Goal: Task Accomplishment & Management: Use online tool/utility

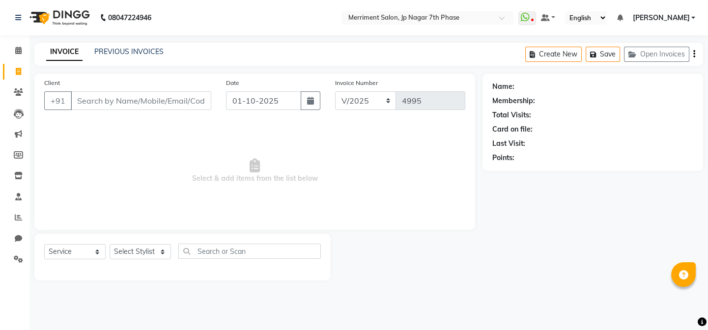
select select "P"
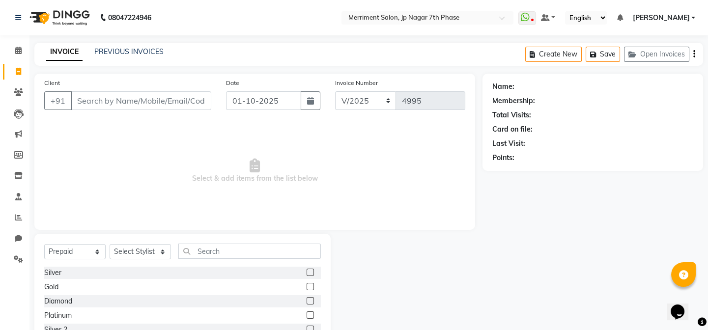
click at [98, 102] on input "Client" at bounding box center [141, 100] width 140 height 19
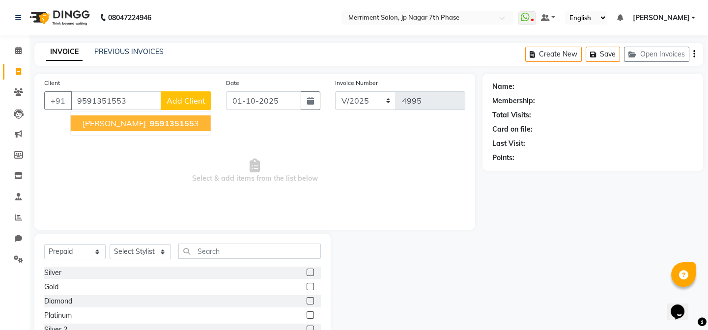
type input "9591351553"
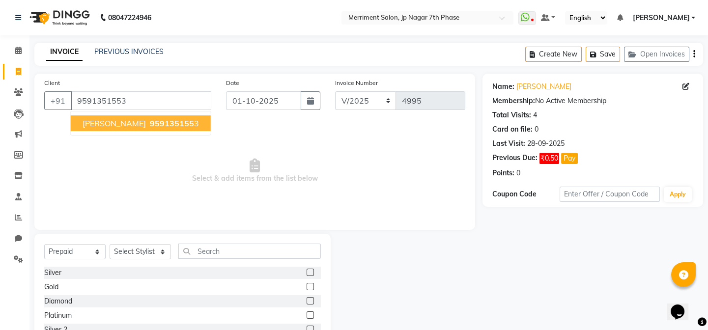
click at [91, 121] on span "[PERSON_NAME]" at bounding box center [114, 123] width 63 height 10
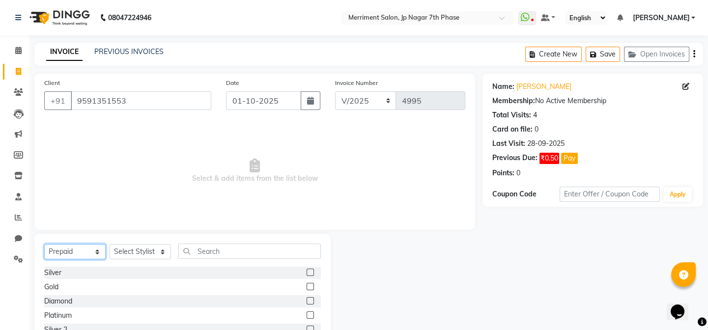
click at [77, 244] on select "Select Service Product Membership Package Voucher Prepaid Gift Card" at bounding box center [74, 251] width 61 height 15
select select "product"
click at [44, 244] on select "Select Service Product Membership Package Voucher Prepaid Gift Card" at bounding box center [74, 251] width 61 height 15
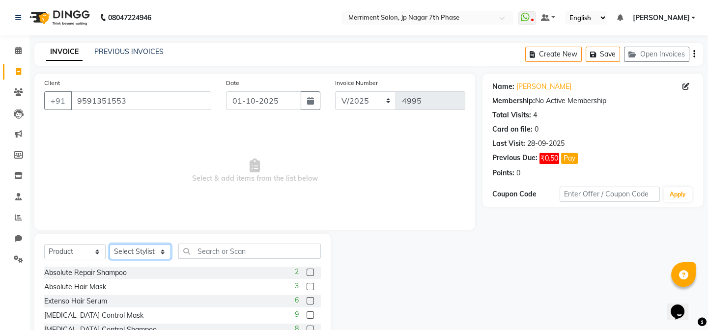
click at [128, 252] on select "Select Stylist Chiru [PERSON_NAME] [PERSON_NAME] Nirmal [PERSON_NAME] Priyanka …" at bounding box center [140, 251] width 61 height 15
select select "75887"
click at [110, 244] on select "Select Stylist Chiru [PERSON_NAME] [PERSON_NAME] Nirmal [PERSON_NAME] Priyanka …" at bounding box center [140, 251] width 61 height 15
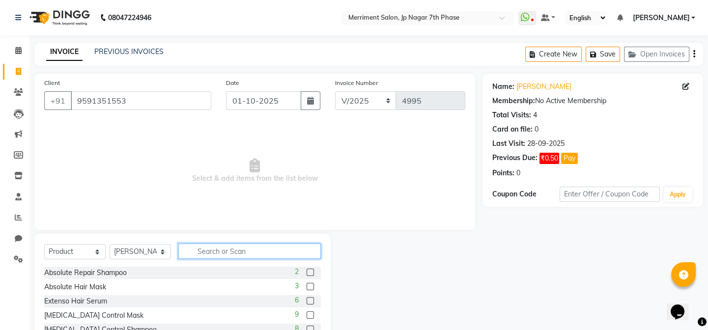
click at [220, 255] on input "text" at bounding box center [249, 251] width 142 height 15
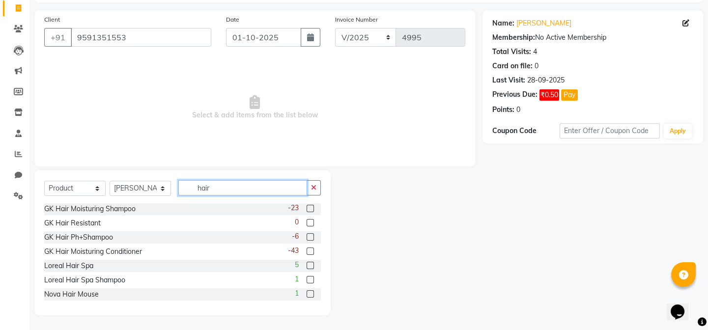
scroll to position [143, 0]
click at [260, 188] on input "hair" at bounding box center [242, 187] width 129 height 15
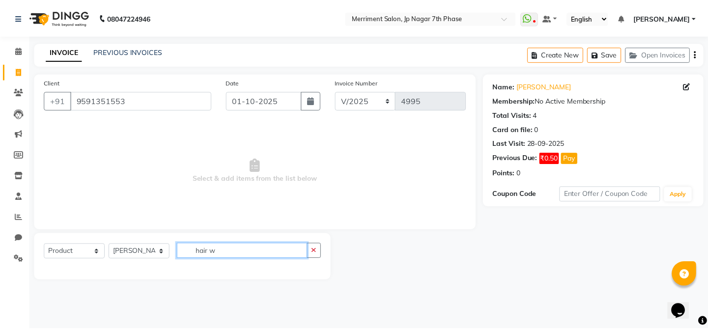
scroll to position [0, 0]
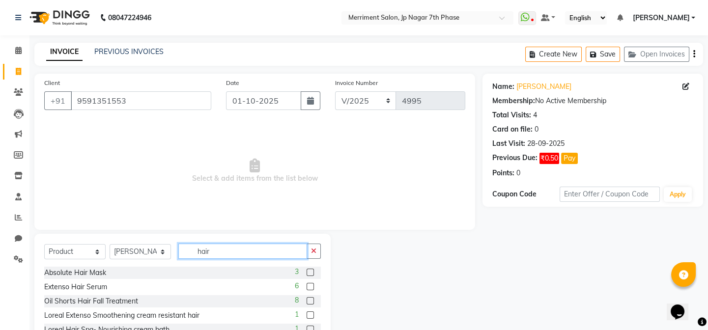
click at [239, 248] on input "hair" at bounding box center [242, 251] width 129 height 15
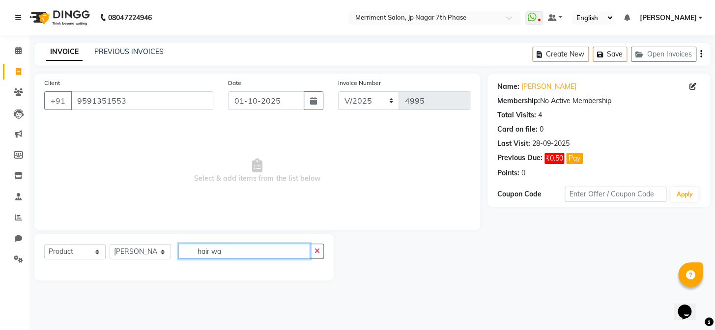
type input "hair wa"
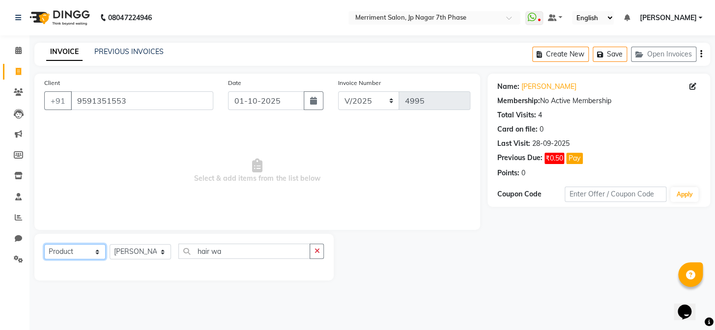
click at [56, 250] on select "Select Service Product Membership Package Voucher Prepaid Gift Card" at bounding box center [74, 251] width 61 height 15
select select "service"
click at [44, 244] on select "Select Service Product Membership Package Voucher Prepaid Gift Card" at bounding box center [74, 251] width 61 height 15
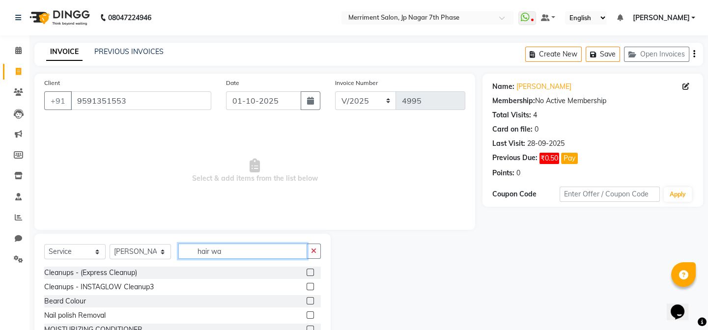
click at [227, 253] on input "hair wa" at bounding box center [242, 251] width 129 height 15
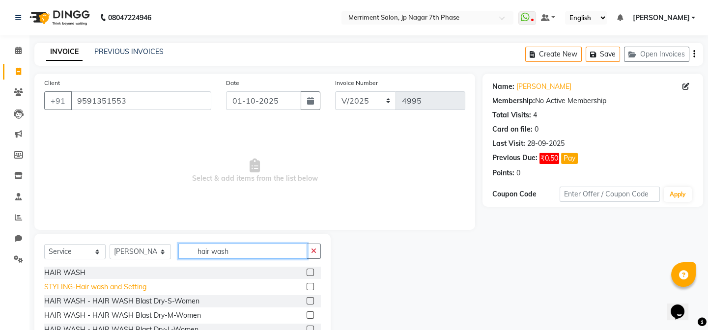
type input "hair wash"
click at [134, 282] on div "STYLING-Hair wash and Setting" at bounding box center [95, 287] width 102 height 10
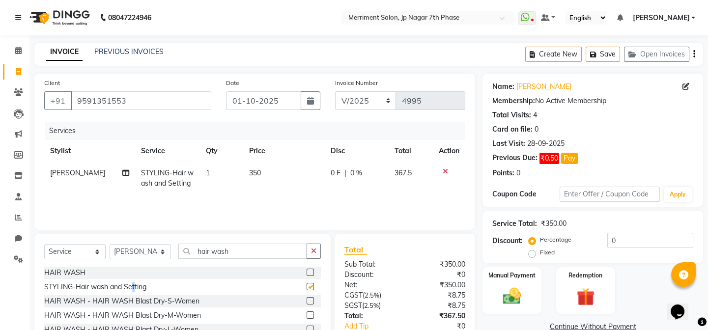
checkbox input "false"
click at [256, 170] on span "350" at bounding box center [255, 172] width 12 height 9
select select "75887"
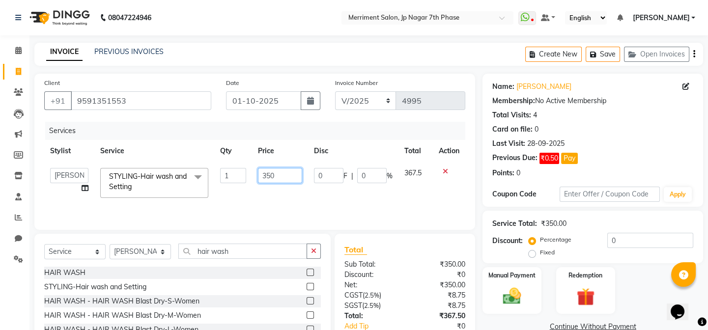
click at [291, 177] on input "350" at bounding box center [280, 175] width 45 height 15
type input "3"
type input "250"
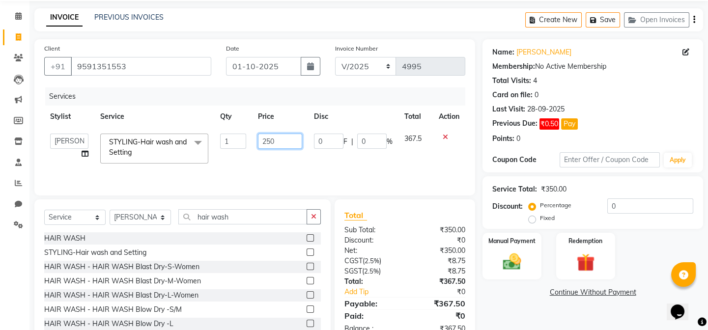
scroll to position [64, 0]
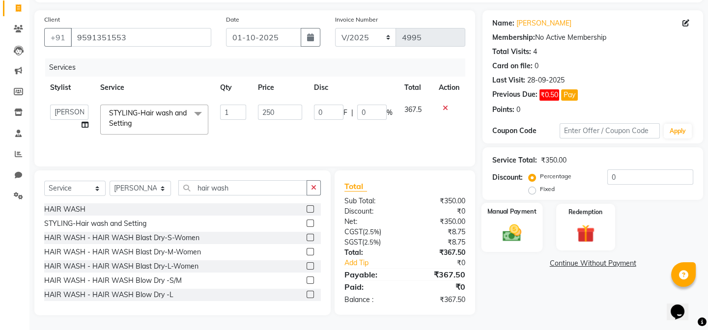
click at [500, 226] on img at bounding box center [512, 233] width 30 height 22
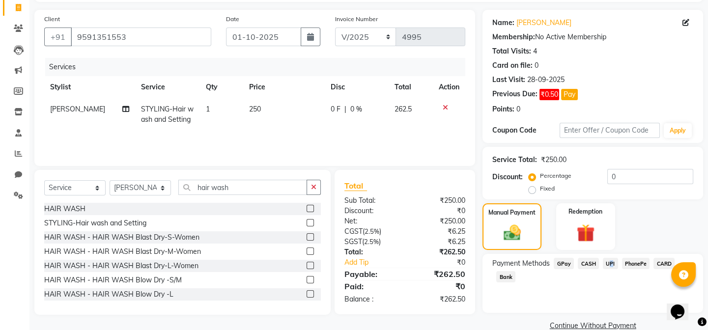
click at [607, 261] on span "UPI" at bounding box center [610, 263] width 15 height 11
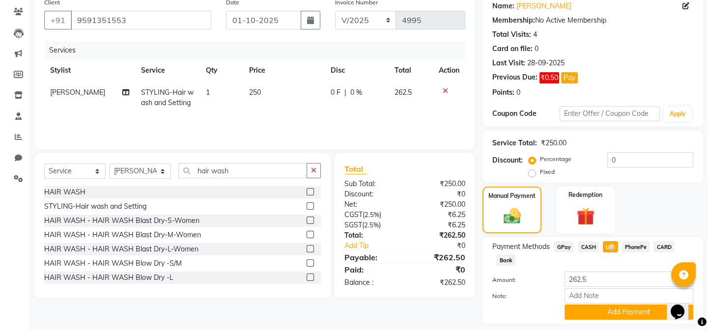
scroll to position [109, 0]
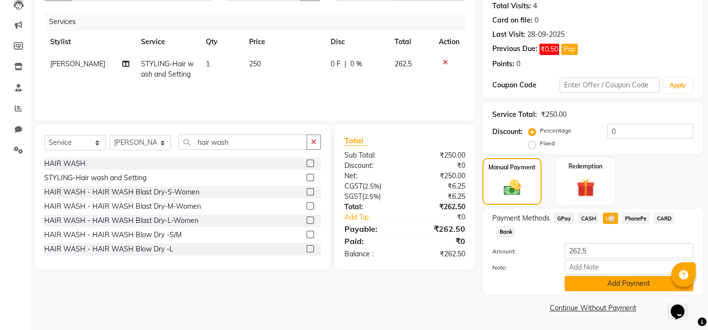
click at [583, 284] on button "Add Payment" at bounding box center [628, 283] width 129 height 15
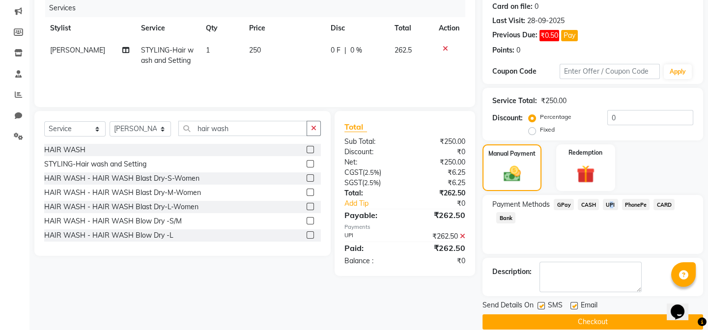
scroll to position [137, 0]
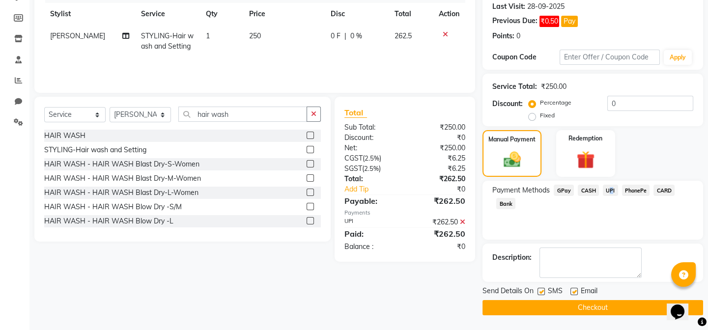
click at [535, 310] on button "Checkout" at bounding box center [592, 307] width 221 height 15
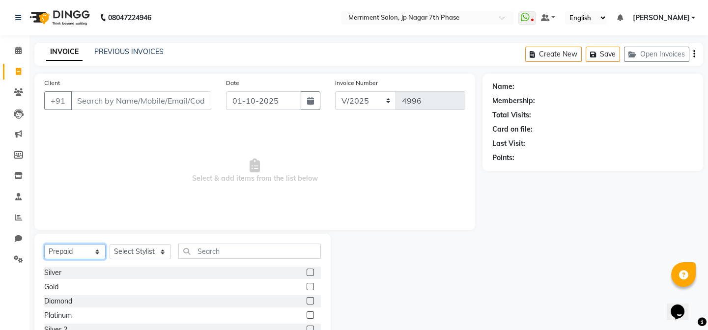
click at [74, 258] on select "Select Service Product Membership Package Voucher Prepaid Gift Card" at bounding box center [74, 251] width 61 height 15
select select "service"
click at [44, 244] on select "Select Service Product Membership Package Voucher Prepaid Gift Card" at bounding box center [74, 251] width 61 height 15
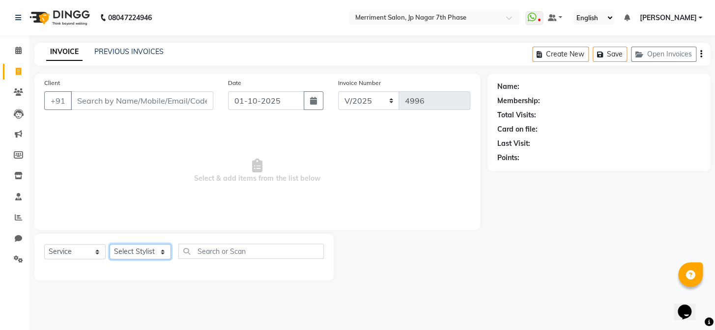
click at [126, 249] on select "Select Stylist Chiru [PERSON_NAME] [PERSON_NAME] Nirmal [PERSON_NAME] Priyanka …" at bounding box center [140, 251] width 61 height 15
select select "90976"
click at [110, 244] on select "Select Stylist Chiru [PERSON_NAME] [PERSON_NAME] Nirmal [PERSON_NAME] Priyanka …" at bounding box center [140, 251] width 61 height 15
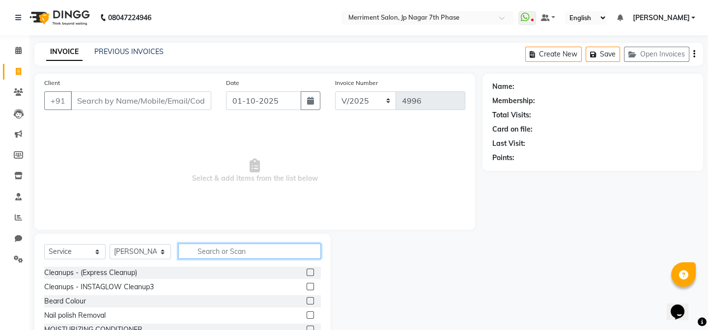
click at [200, 250] on input "text" at bounding box center [249, 251] width 142 height 15
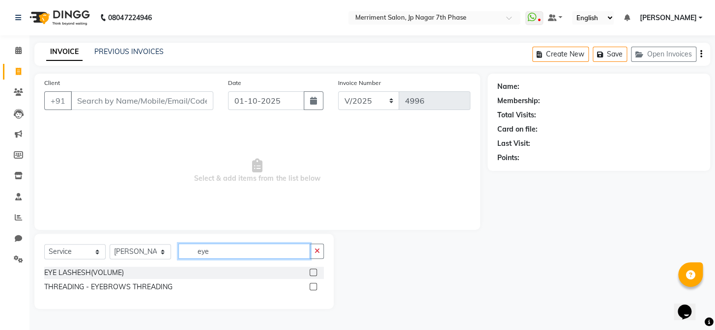
type input "eye"
click at [314, 285] on label at bounding box center [312, 286] width 7 height 7
click at [314, 285] on input "checkbox" at bounding box center [312, 287] width 6 height 6
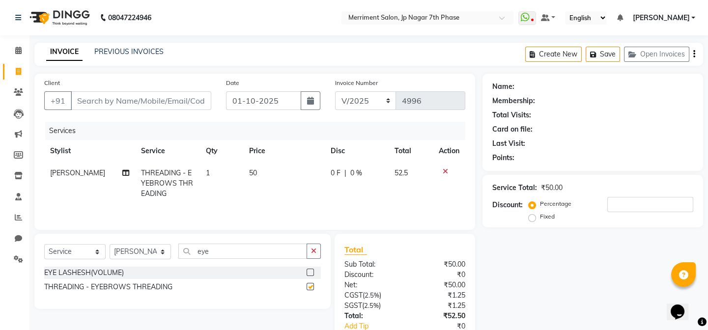
checkbox input "false"
drag, startPoint x: 314, startPoint y: 245, endPoint x: 292, endPoint y: 241, distance: 22.9
click at [314, 245] on button "button" at bounding box center [314, 251] width 14 height 15
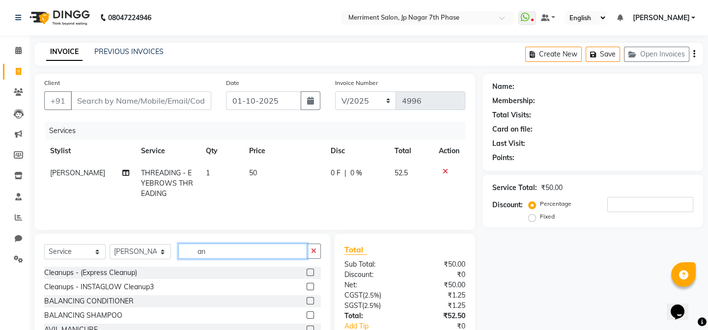
type input "a"
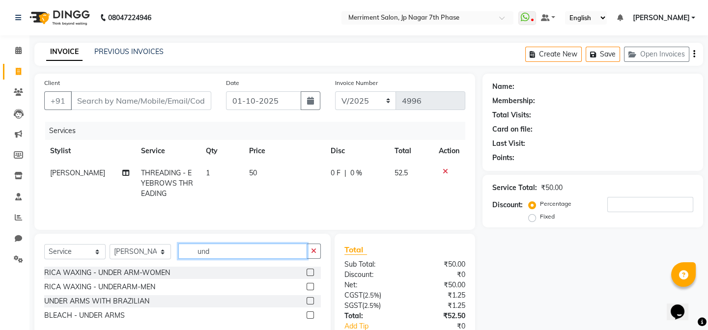
type input "und"
click at [312, 271] on label at bounding box center [310, 272] width 7 height 7
click at [312, 271] on input "checkbox" at bounding box center [310, 273] width 6 height 6
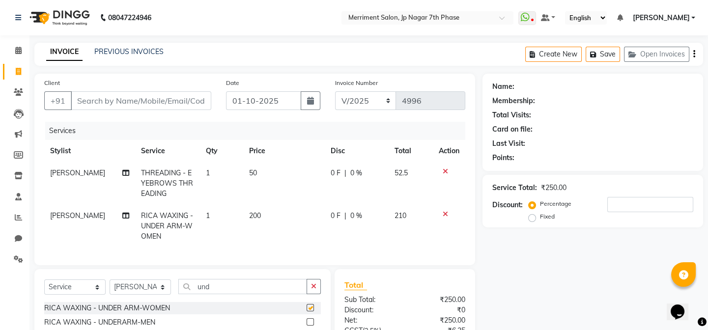
checkbox input "false"
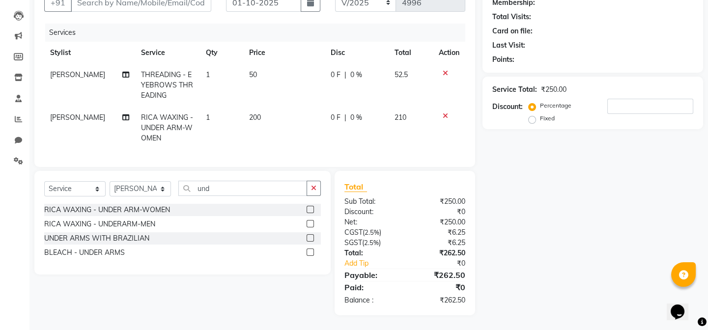
scroll to position [105, 0]
click at [313, 182] on button "button" at bounding box center [314, 188] width 14 height 15
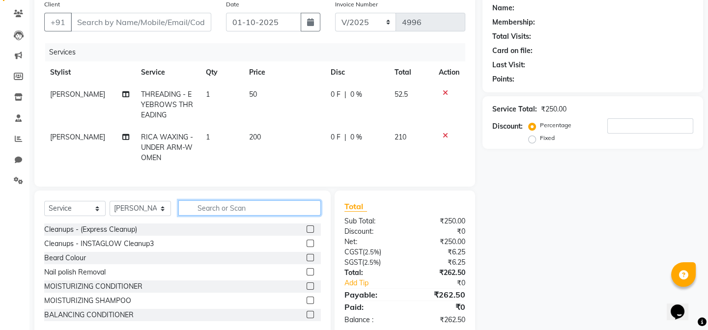
scroll to position [16, 0]
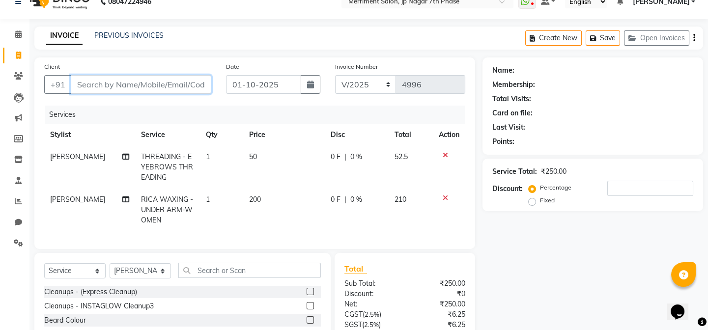
click at [167, 89] on input "Client" at bounding box center [141, 84] width 140 height 19
click at [174, 83] on input "Client" at bounding box center [141, 84] width 140 height 19
type input "9"
type input "0"
type input "9004485983"
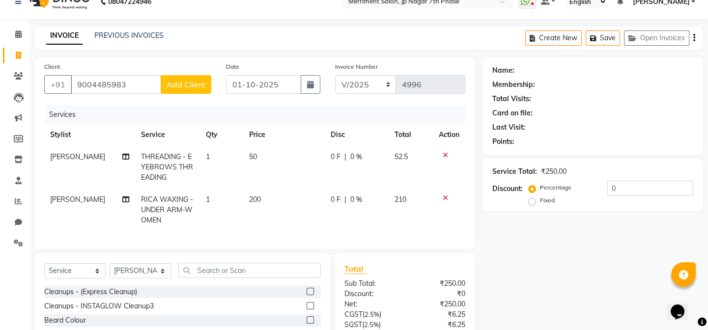
click at [178, 86] on span "Add Client" at bounding box center [186, 85] width 39 height 10
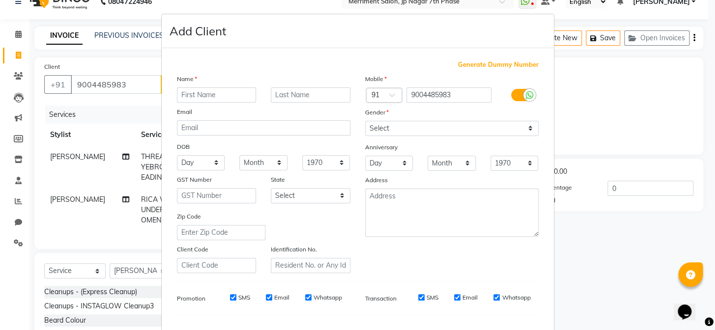
click at [225, 87] on input "text" at bounding box center [217, 94] width 80 height 15
type input "ankita"
click at [390, 125] on select "Select Male Female Other Prefer Not To Say" at bounding box center [451, 128] width 173 height 15
select select "female"
click at [365, 121] on select "Select Male Female Other Prefer Not To Say" at bounding box center [451, 128] width 173 height 15
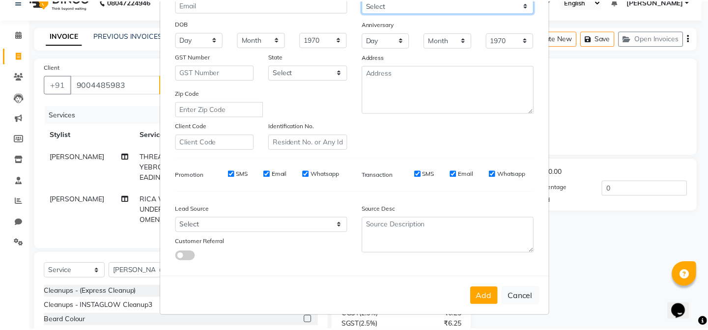
scroll to position [126, 0]
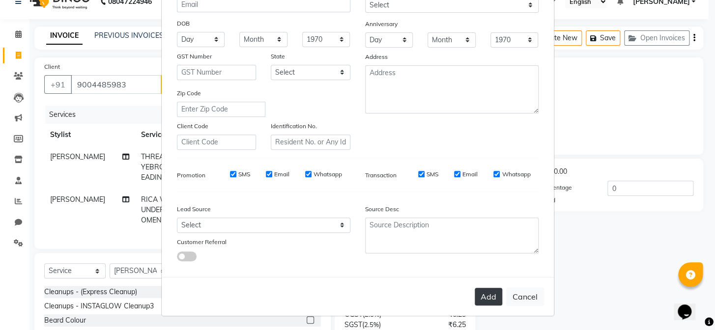
click at [483, 300] on button "Add" at bounding box center [489, 297] width 28 height 18
select select
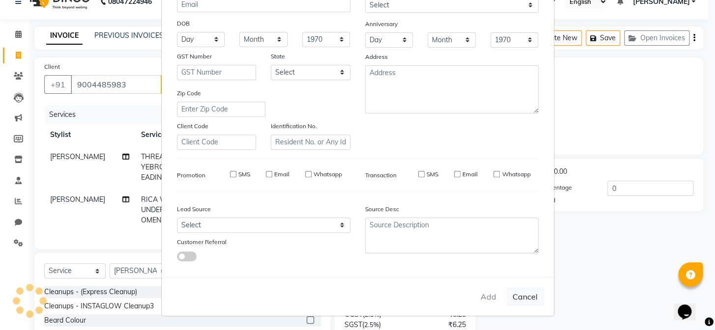
select select
checkbox input "false"
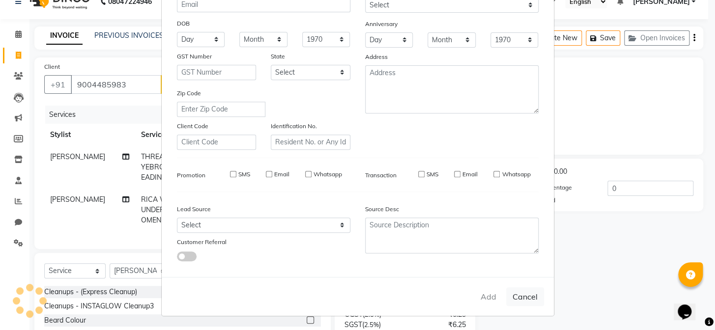
checkbox input "false"
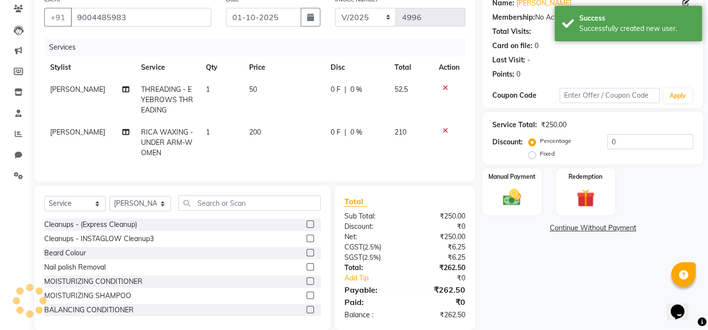
scroll to position [106, 0]
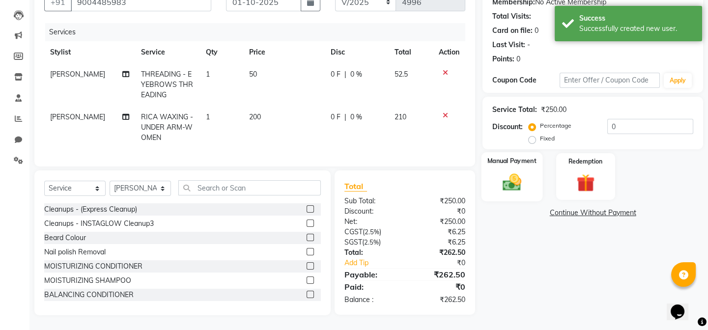
click at [502, 174] on img at bounding box center [512, 182] width 30 height 22
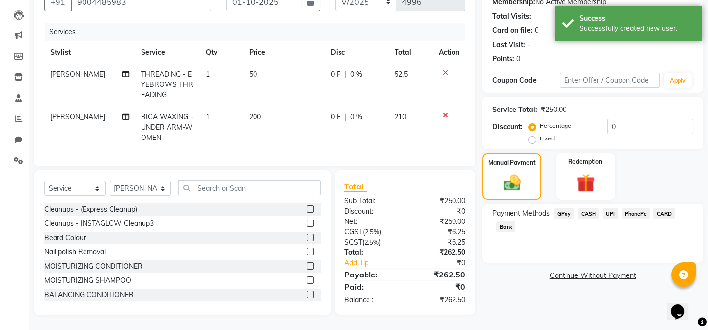
click at [618, 208] on div "PhonePe" at bounding box center [634, 214] width 32 height 13
click at [611, 208] on span "UPI" at bounding box center [610, 213] width 15 height 11
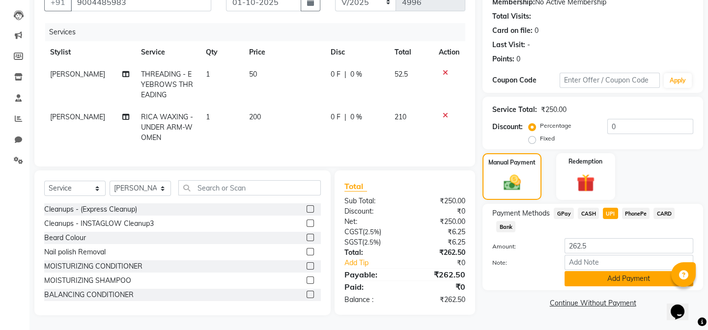
click at [594, 272] on button "Add Payment" at bounding box center [628, 278] width 129 height 15
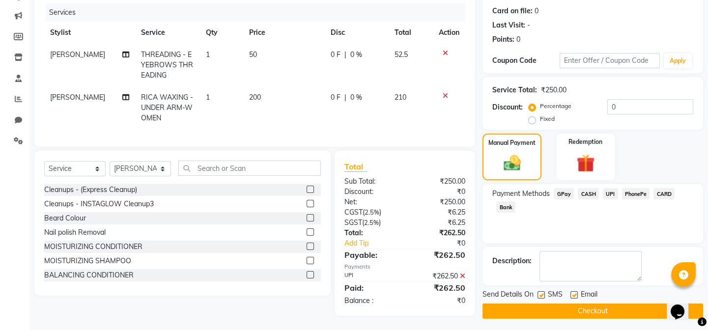
scroll to position [126, 0]
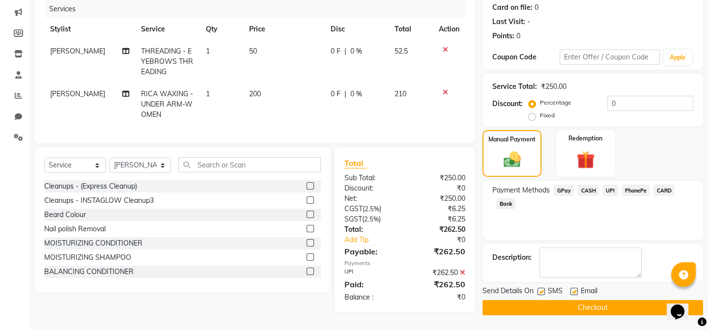
click at [611, 306] on button "Checkout" at bounding box center [592, 307] width 221 height 15
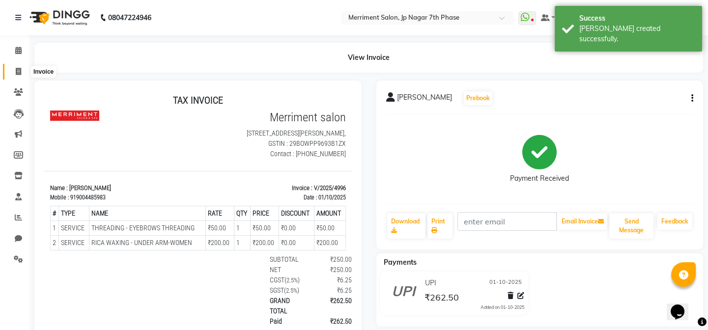
click at [13, 68] on span at bounding box center [18, 71] width 17 height 11
select select "service"
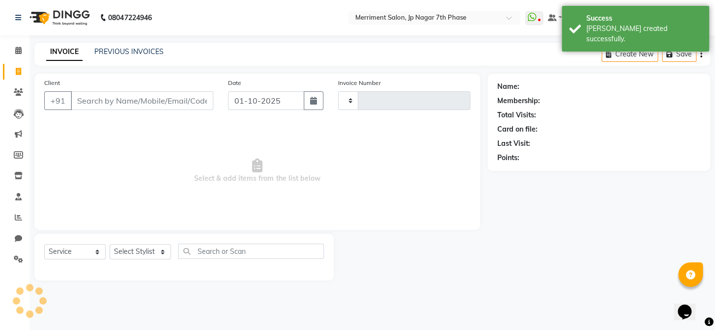
type input "4997"
select select "4110"
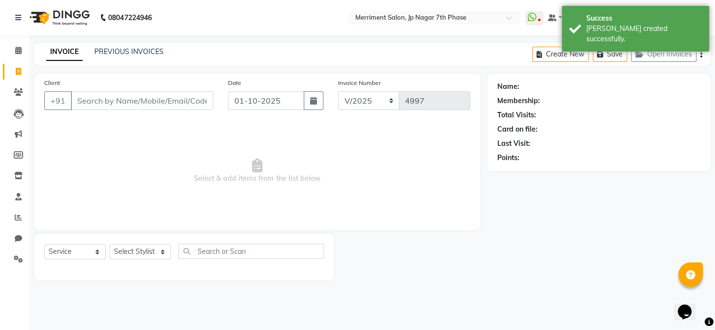
select select "P"
